Goal: Transaction & Acquisition: Subscribe to service/newsletter

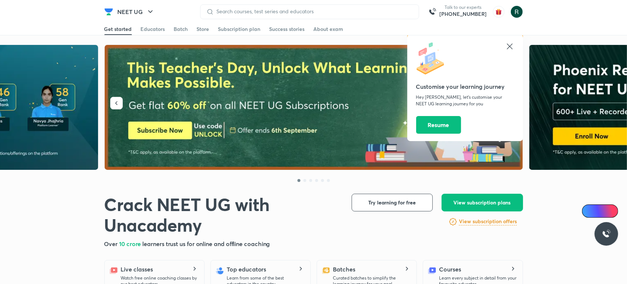
click at [510, 46] on icon at bounding box center [510, 47] width 6 height 6
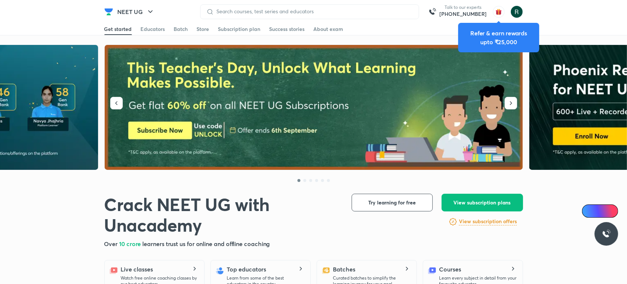
click at [385, 107] on img at bounding box center [314, 107] width 419 height 125
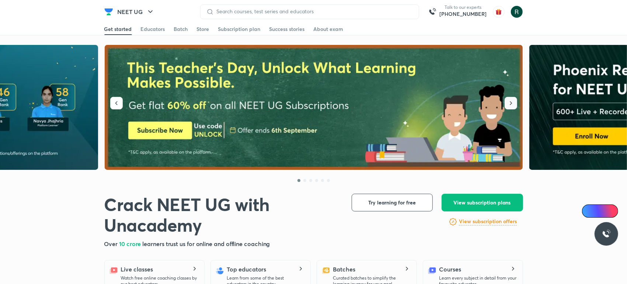
click at [513, 106] on icon "button" at bounding box center [510, 103] width 7 height 7
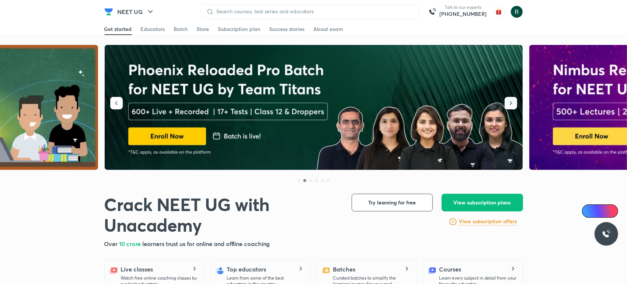
click at [513, 106] on icon "button" at bounding box center [510, 103] width 7 height 7
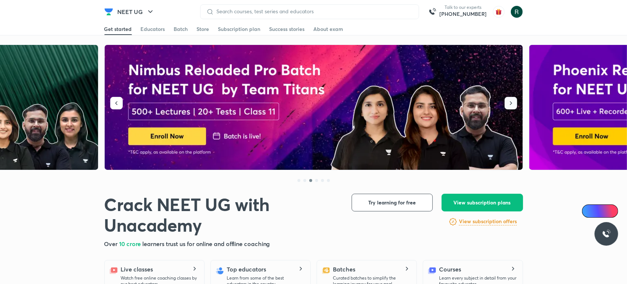
click at [513, 106] on icon "button" at bounding box center [510, 103] width 7 height 7
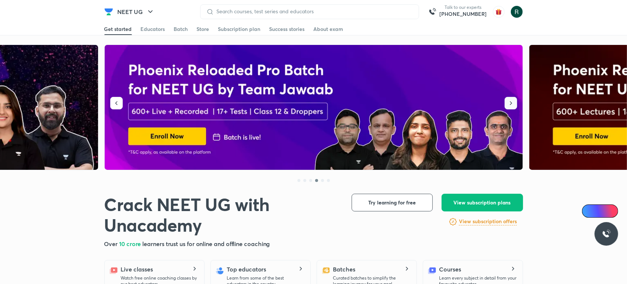
click at [513, 106] on icon "button" at bounding box center [510, 103] width 7 height 7
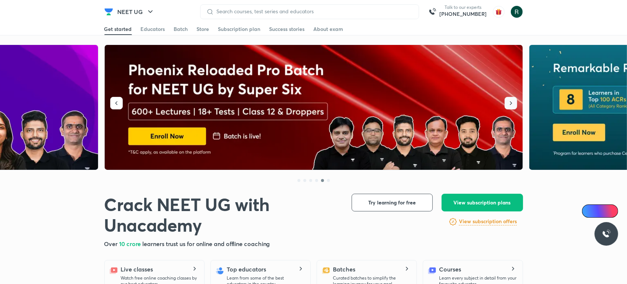
click at [513, 106] on icon "button" at bounding box center [510, 103] width 7 height 7
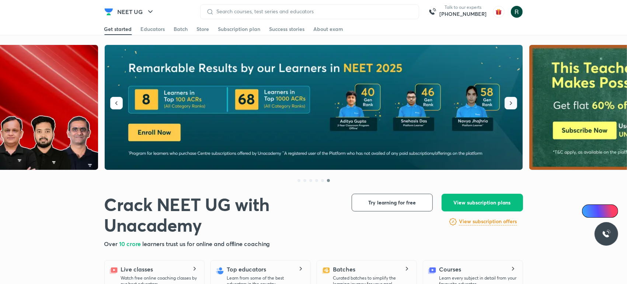
click at [513, 106] on icon "button" at bounding box center [510, 103] width 7 height 7
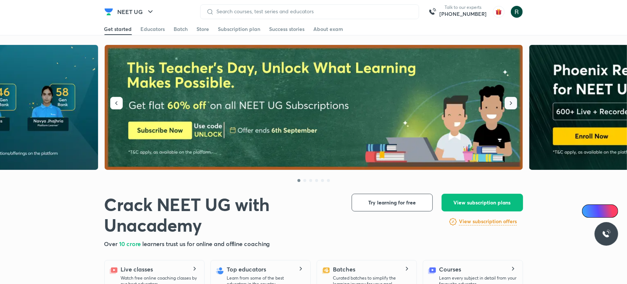
click at [513, 106] on icon "button" at bounding box center [510, 103] width 7 height 7
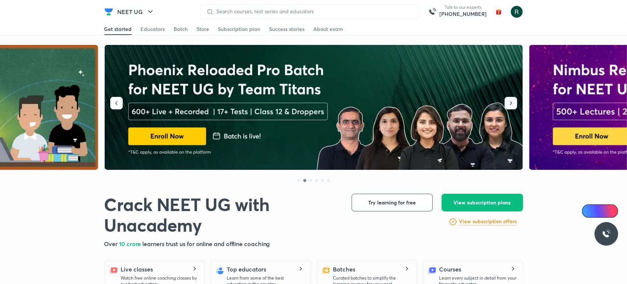
click at [513, 106] on icon "button" at bounding box center [510, 103] width 7 height 7
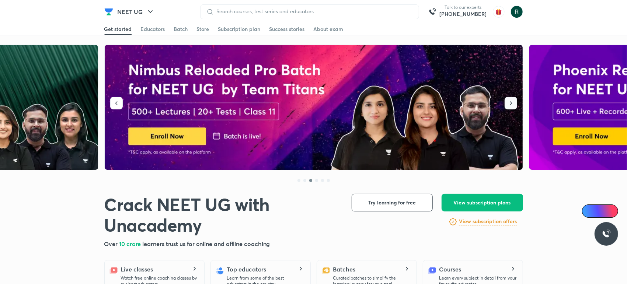
click at [513, 106] on icon "button" at bounding box center [510, 103] width 7 height 7
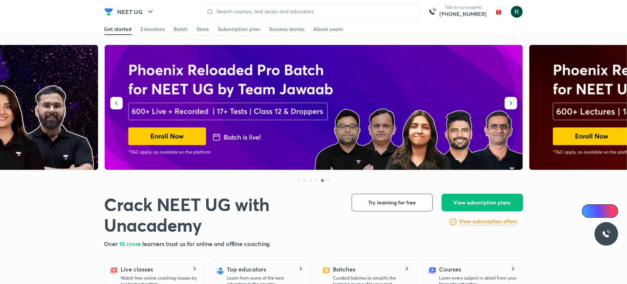
click at [513, 106] on icon "button" at bounding box center [510, 103] width 7 height 7
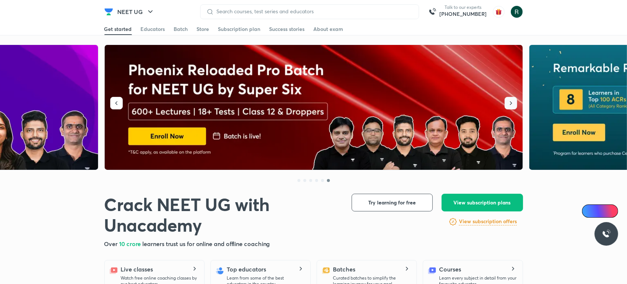
click at [513, 106] on icon "button" at bounding box center [510, 103] width 7 height 7
